Goal: Check status: Check status

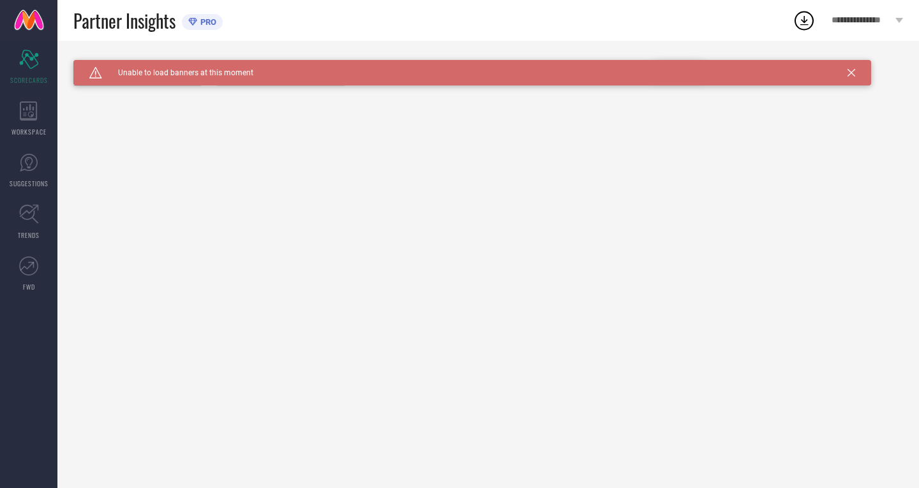
type input "All"
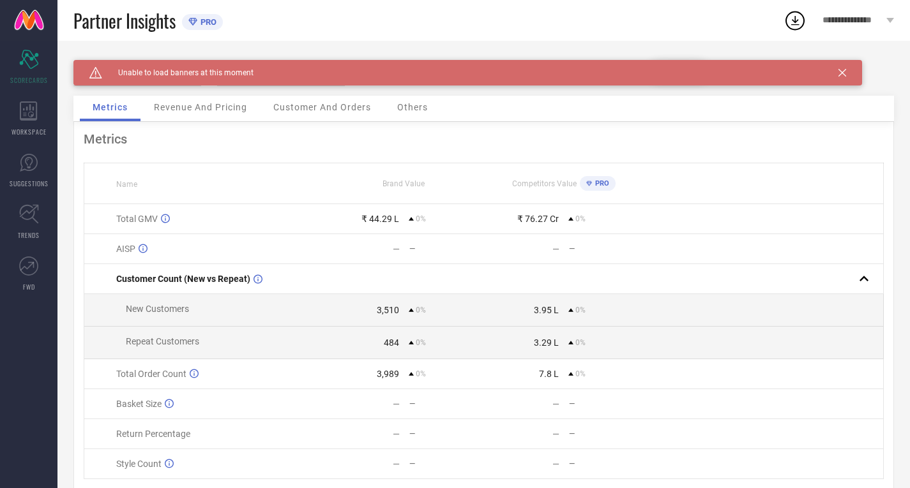
click at [174, 109] on span "Revenue And Pricing" at bounding box center [200, 107] width 93 height 10
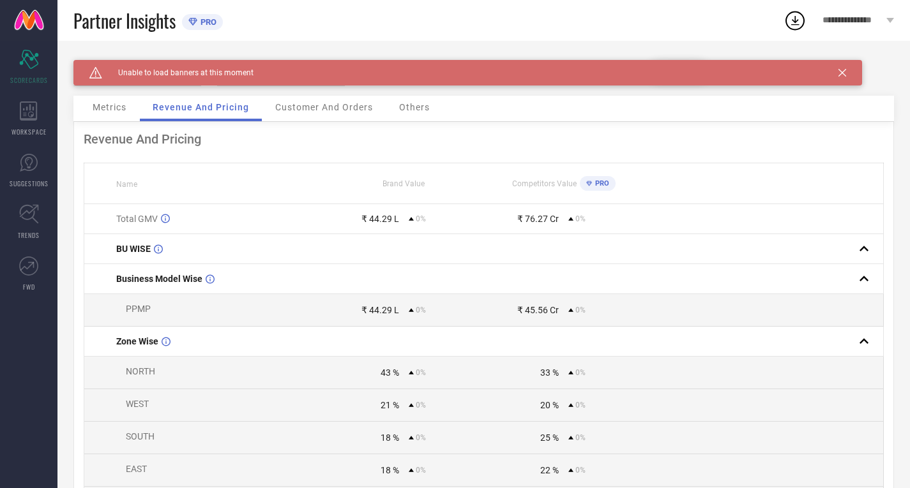
click at [121, 103] on span "Metrics" at bounding box center [110, 107] width 34 height 10
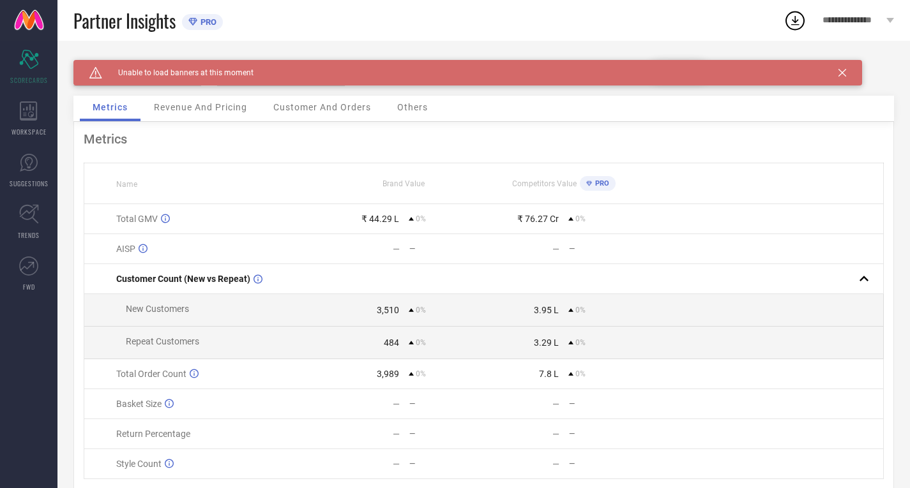
click at [846, 73] on div "Caution Created with Sketch. Unable to load banners at this moment" at bounding box center [467, 73] width 788 height 26
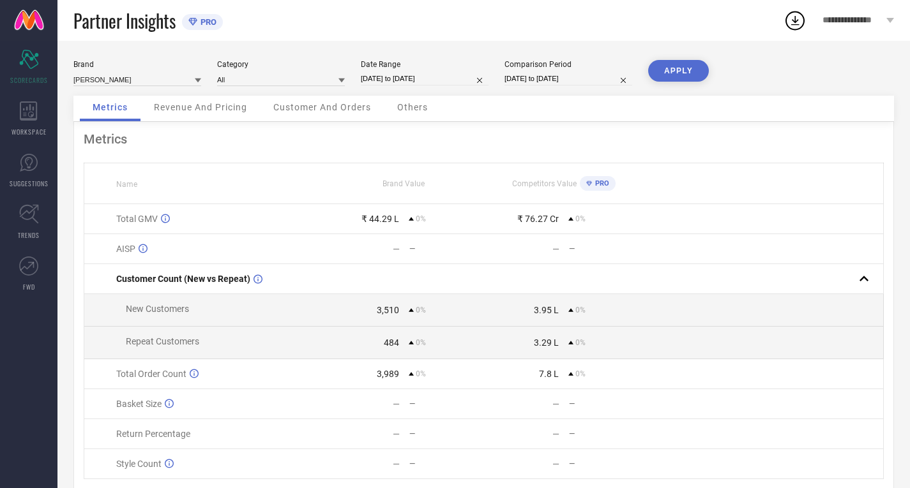
click at [839, 73] on div "Brand [PERSON_NAME] Category All Date Range [DATE] to [DATE] Comparison Period …" at bounding box center [483, 78] width 820 height 36
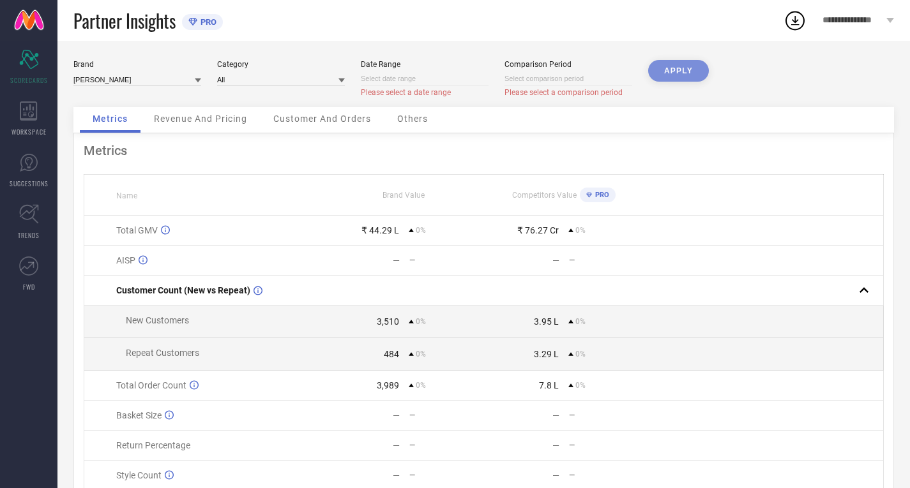
select select "9"
select select "2025"
select select "10"
select select "2025"
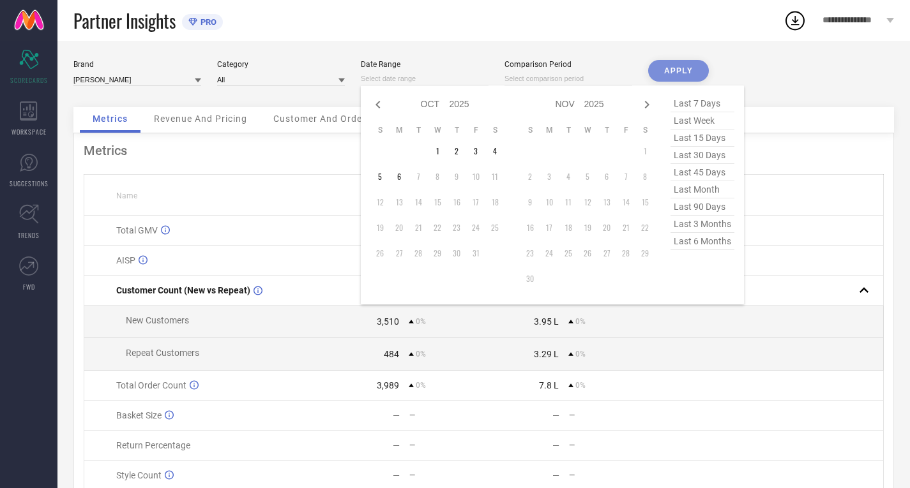
click at [423, 73] on input at bounding box center [425, 78] width 128 height 13
click at [440, 146] on td "1" at bounding box center [437, 151] width 19 height 19
type input "[DATE] to [DATE]"
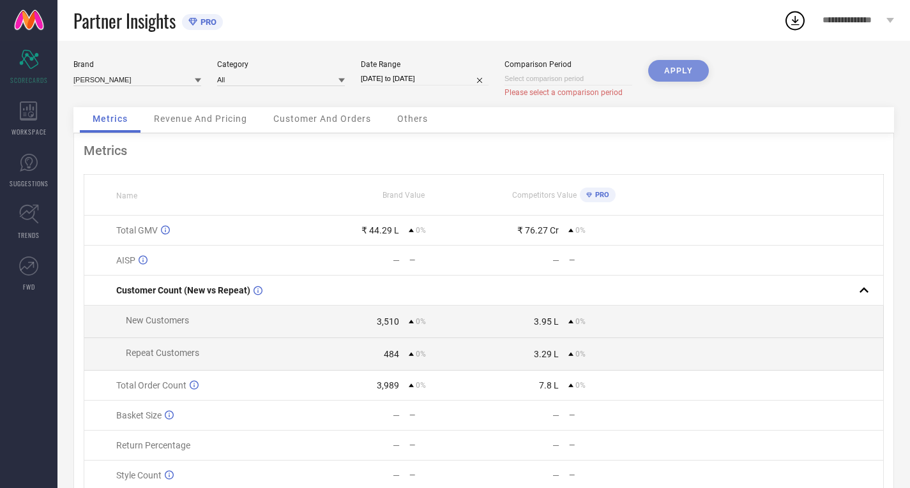
click at [543, 78] on input at bounding box center [568, 78] width 128 height 13
select select "9"
select select "2025"
select select "10"
select select "2025"
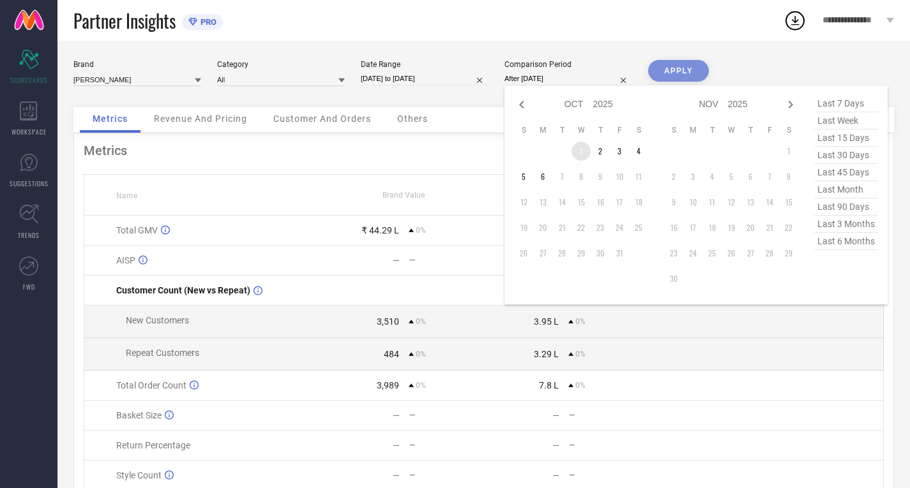
click at [580, 150] on td "1" at bounding box center [580, 151] width 19 height 19
type input "[DATE] to [DATE]"
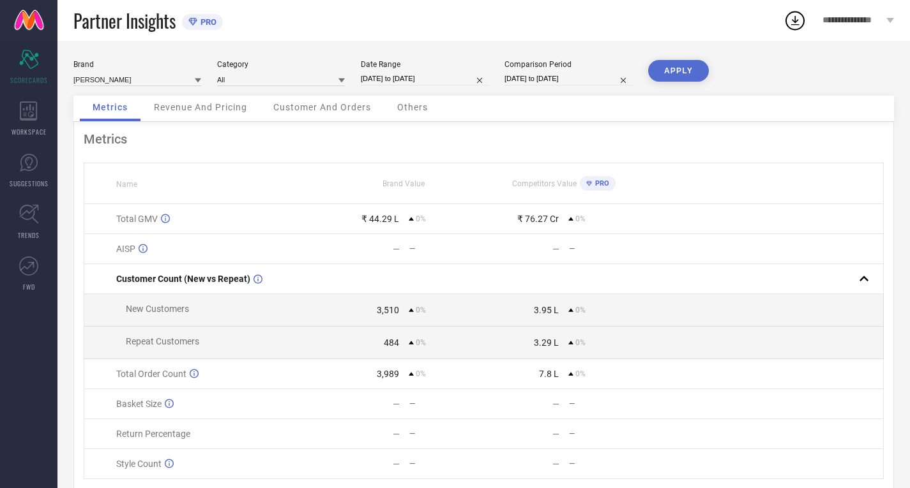
click at [683, 69] on button "APPLY" at bounding box center [678, 71] width 61 height 22
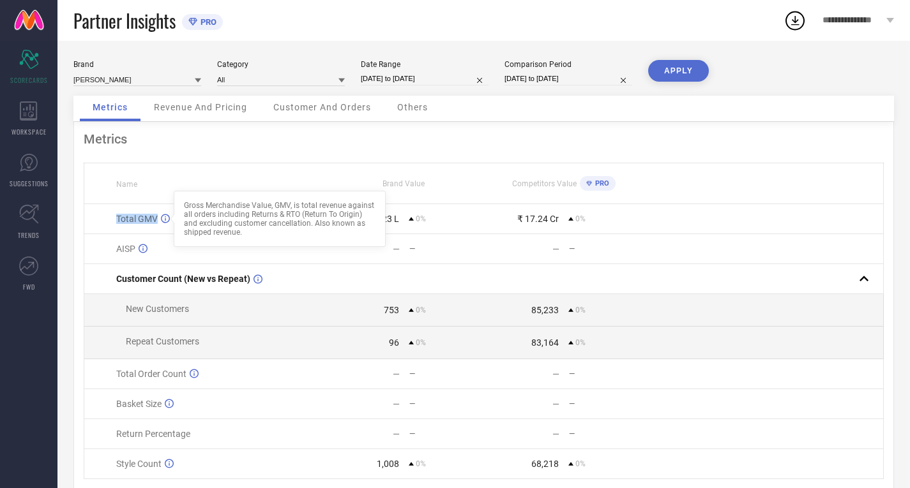
drag, startPoint x: 109, startPoint y: 222, endPoint x: 183, endPoint y: 226, distance: 74.1
click at [176, 225] on td "Total GMV Gross Merchandise Value, GMV, is total revenue against all orders inc…" at bounding box center [204, 219] width 240 height 30
